Goal: Communication & Community: Answer question/provide support

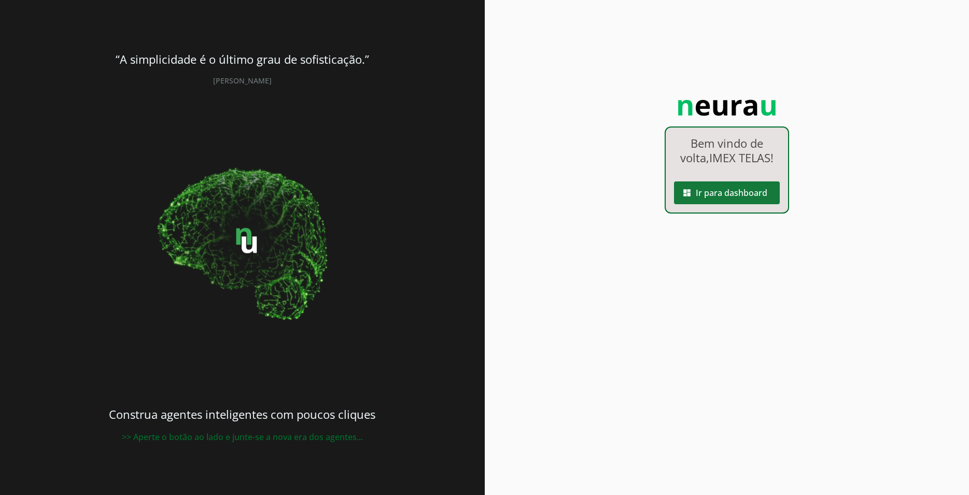
click at [736, 202] on span at bounding box center [727, 193] width 106 height 25
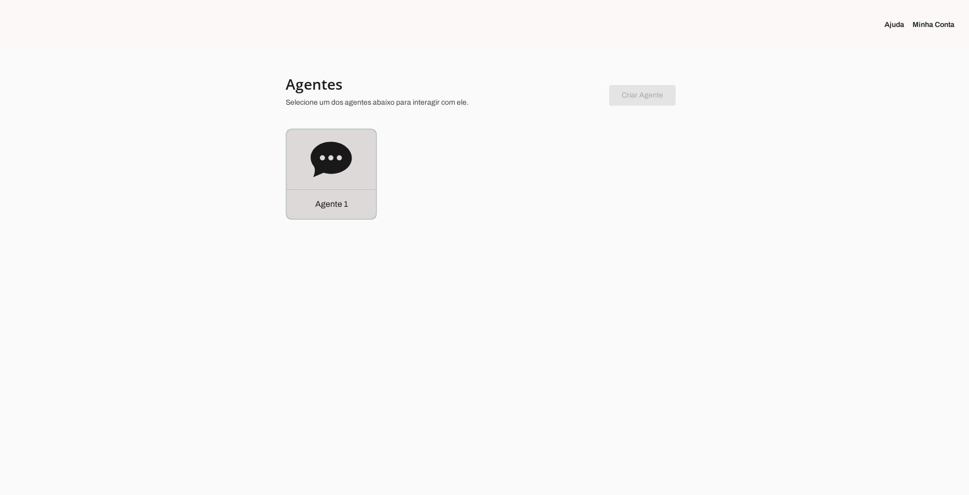
click at [331, 163] on icon at bounding box center [331, 159] width 41 height 35
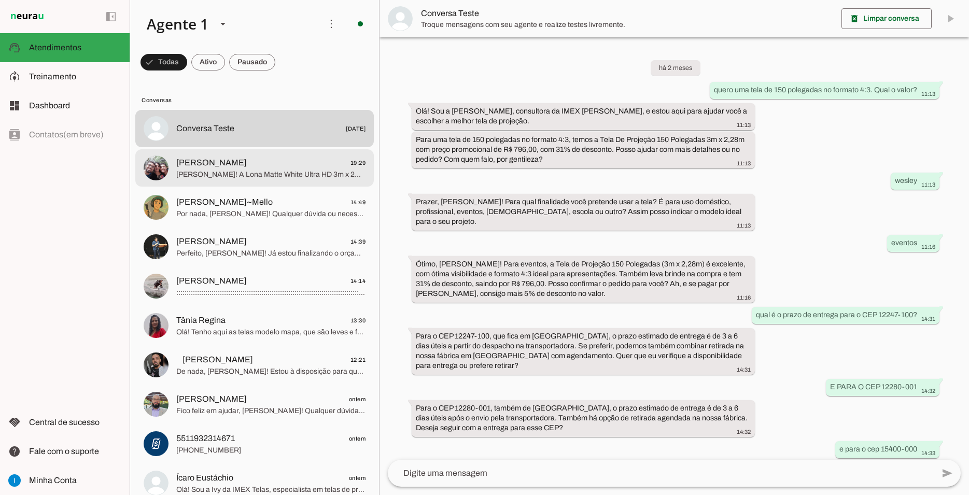
click at [250, 157] on span "[PERSON_NAME] 19:29" at bounding box center [270, 163] width 189 height 13
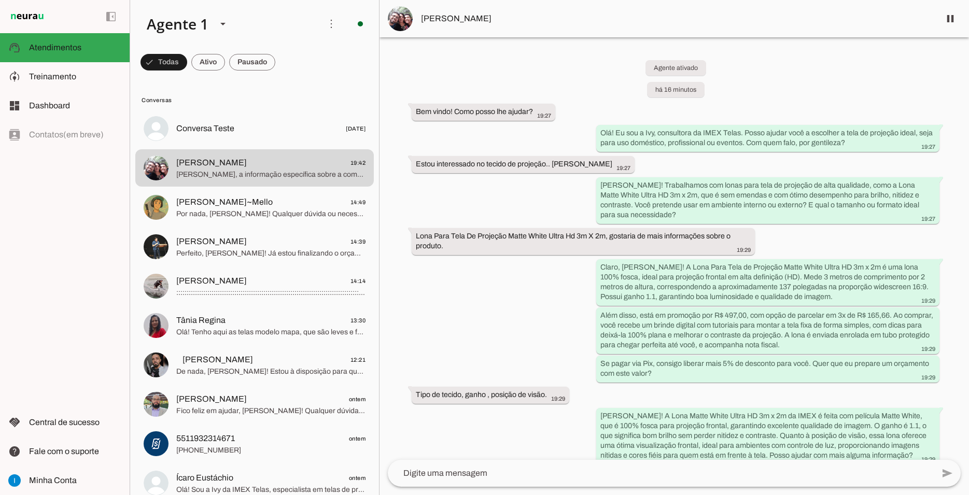
click at [398, 13] on img at bounding box center [400, 18] width 25 height 25
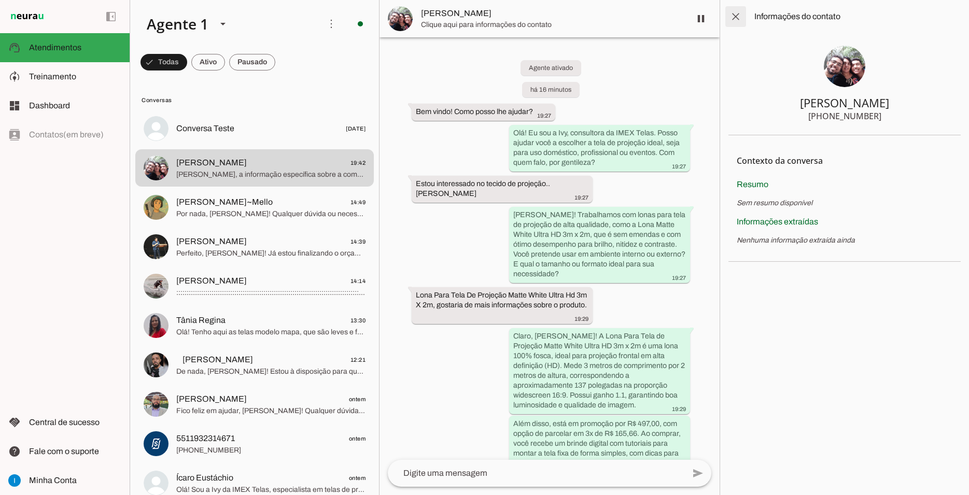
click at [737, 13] on span at bounding box center [736, 16] width 25 height 25
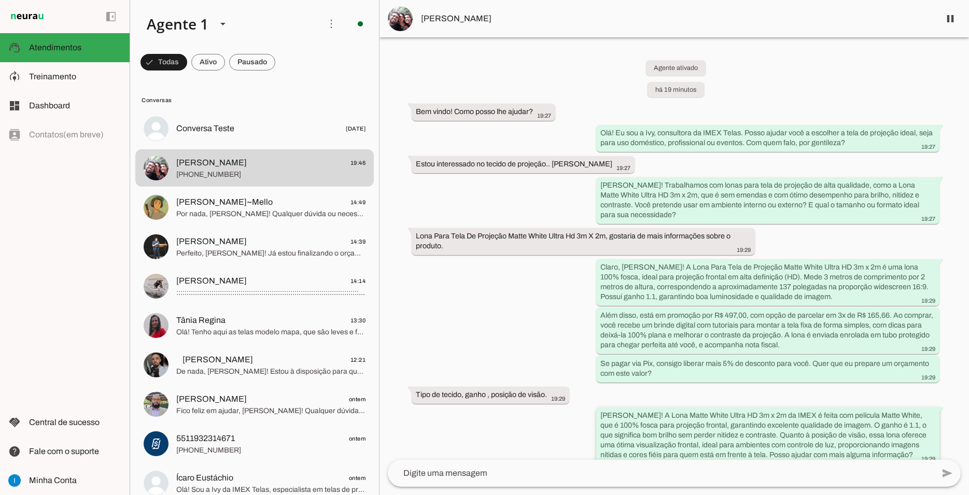
scroll to position [223, 0]
